Goal: Information Seeking & Learning: Learn about a topic

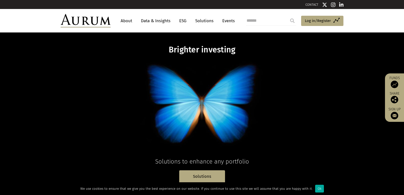
click at [205, 20] on link "Solutions" at bounding box center [204, 20] width 23 height 9
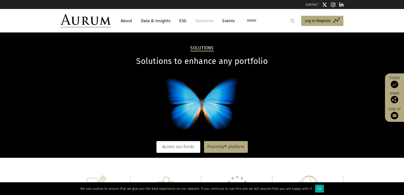
click at [186, 146] on link "Access our funds" at bounding box center [178, 147] width 44 height 12
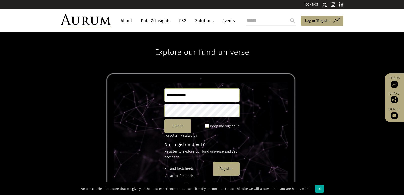
click at [127, 22] on link "About" at bounding box center [126, 20] width 17 height 9
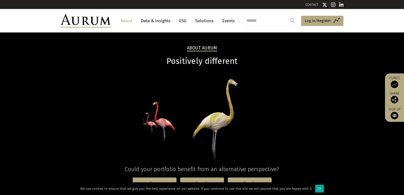
click at [149, 20] on link "Data & Insights" at bounding box center [155, 20] width 35 height 9
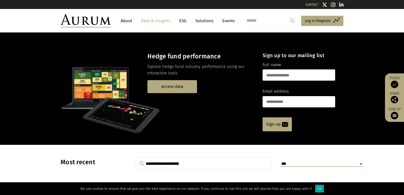
click at [122, 158] on div "**********" at bounding box center [202, 164] width 283 height 13
click at [137, 21] on ul "About Data & Insights ESG Solutions Events" at bounding box center [180, 20] width 124 height 9
click at [129, 22] on link "About" at bounding box center [126, 20] width 17 height 9
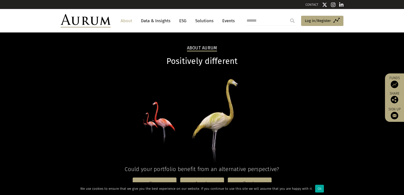
click at [162, 22] on link "Data & Insights" at bounding box center [155, 20] width 35 height 9
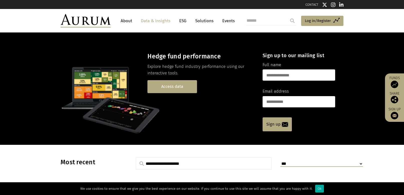
click at [178, 87] on link "Access data" at bounding box center [172, 86] width 50 height 13
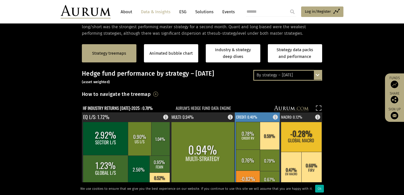
scroll to position [75, 0]
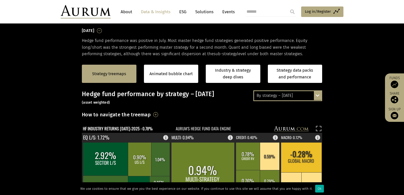
click at [320, 100] on div "By strategy – [DATE] By strategy – [DATE] By strategy – year to date 2016 – [DA…" at bounding box center [287, 96] width 69 height 11
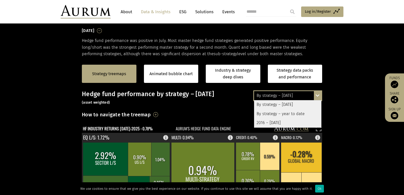
click at [286, 113] on div "By strategy – year to date" at bounding box center [287, 114] width 67 height 9
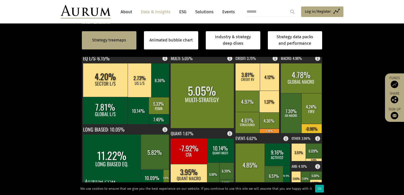
scroll to position [150, 0]
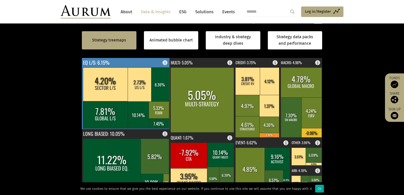
click at [112, 62] on rect at bounding box center [126, 93] width 88 height 71
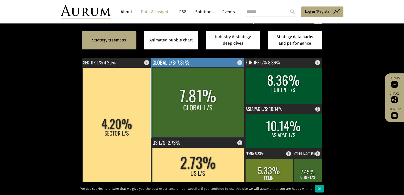
click at [206, 111] on rect at bounding box center [198, 103] width 92 height 70
click at [195, 117] on rect at bounding box center [198, 103] width 92 height 70
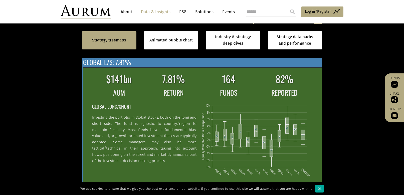
click at [206, 65] on div "$141bn 7.81% 164 82% AUM RETURN FUNDS REPORTED GLOBAL LONG/SHORT Investing the …" at bounding box center [202, 124] width 240 height 133
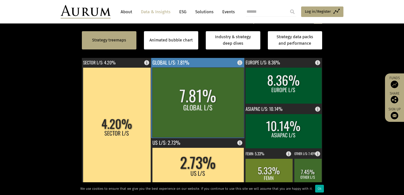
click at [202, 80] on rect at bounding box center [198, 103] width 92 height 70
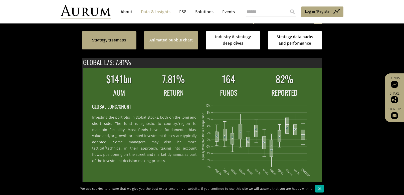
click at [175, 45] on div "Animated bubble chart" at bounding box center [171, 40] width 55 height 18
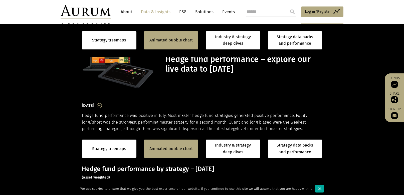
scroll to position [125, 0]
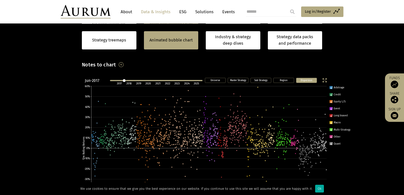
click at [330, 137] on rect at bounding box center [330, 136] width 3 height 3
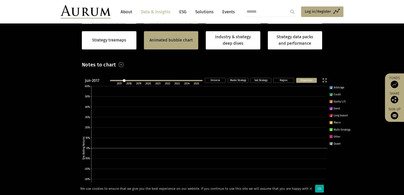
click at [330, 129] on rect at bounding box center [330, 129] width 3 height 3
click at [329, 120] on icon "Dispersion Region Sub Strategy Master Strategy Universe Jun-2017 2017 2018 2019…" at bounding box center [217, 157] width 278 height 163
click at [329, 124] on rect at bounding box center [330, 122] width 3 height 3
click at [331, 115] on rect at bounding box center [330, 115] width 3 height 3
click at [330, 109] on icon at bounding box center [331, 109] width 2 height 2
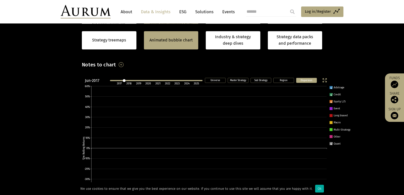
click at [331, 101] on rect at bounding box center [330, 101] width 3 height 3
click at [331, 94] on rect at bounding box center [330, 94] width 3 height 3
click at [331, 88] on icon at bounding box center [331, 88] width 2 height 2
